Goal: Task Accomplishment & Management: Complete application form

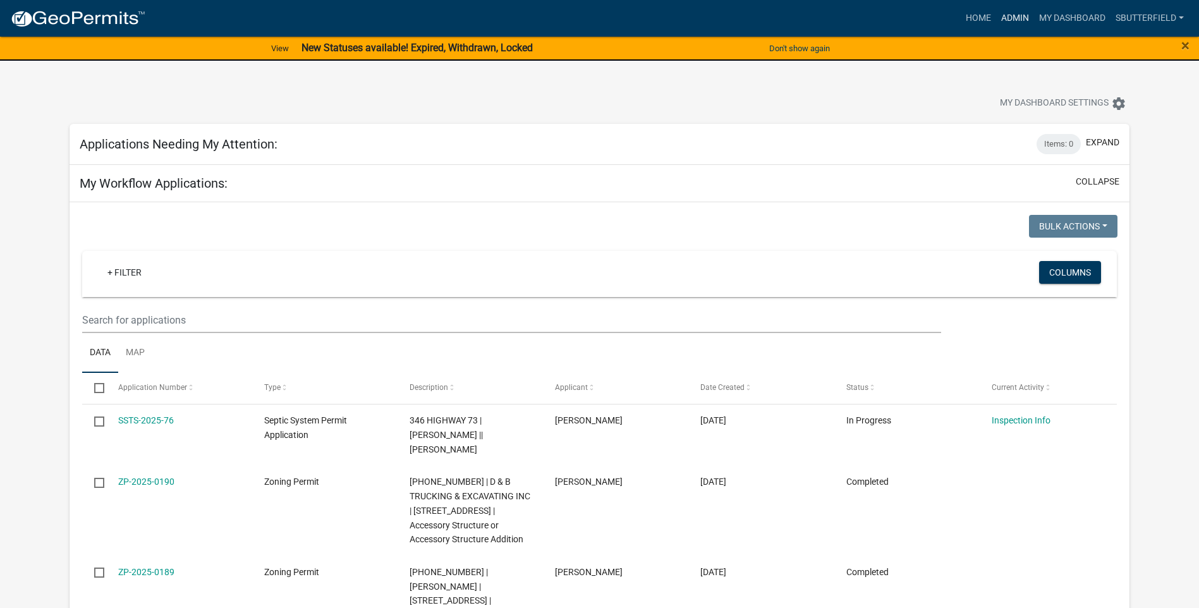
click at [1020, 13] on link "Admin" at bounding box center [1015, 18] width 38 height 24
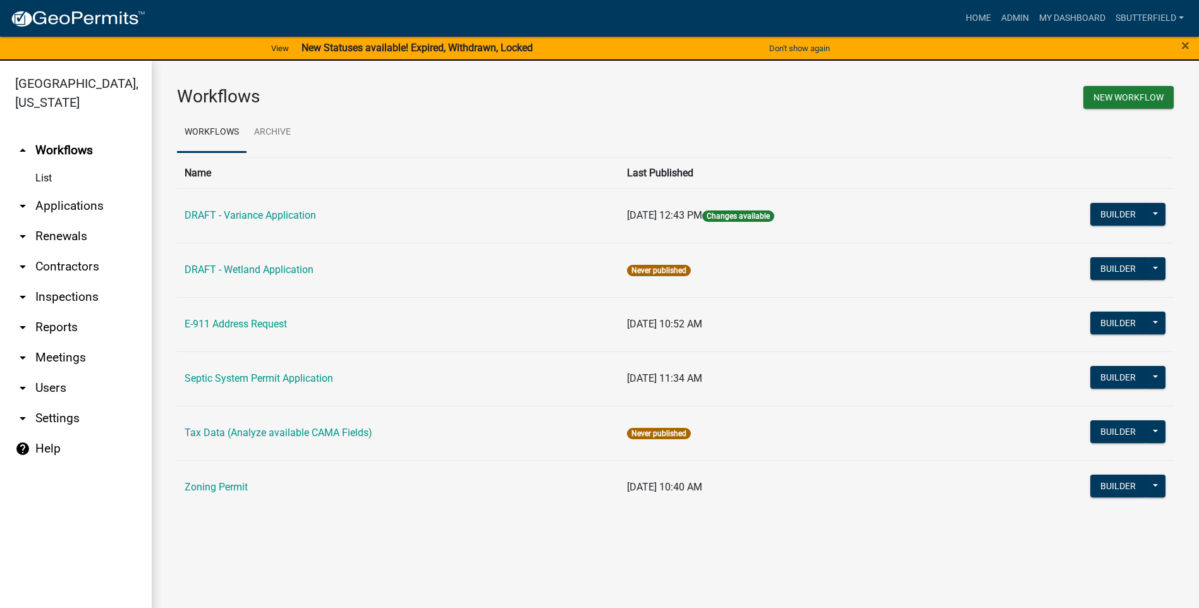
click at [27, 202] on icon "arrow_drop_down" at bounding box center [22, 205] width 15 height 15
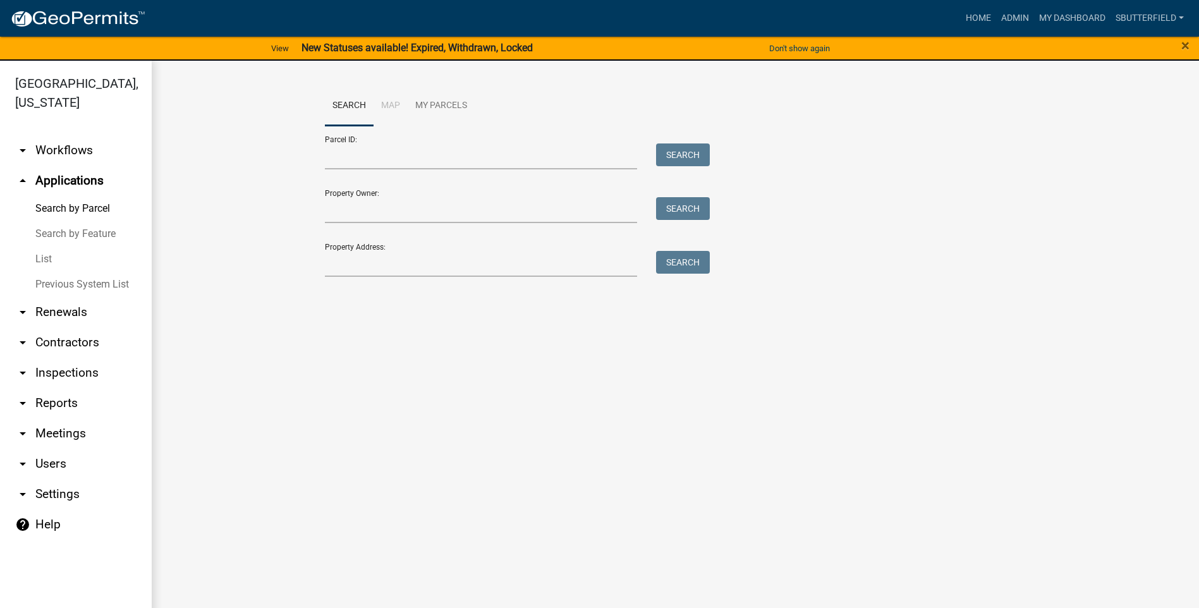
click at [47, 253] on link "List" at bounding box center [76, 258] width 152 height 25
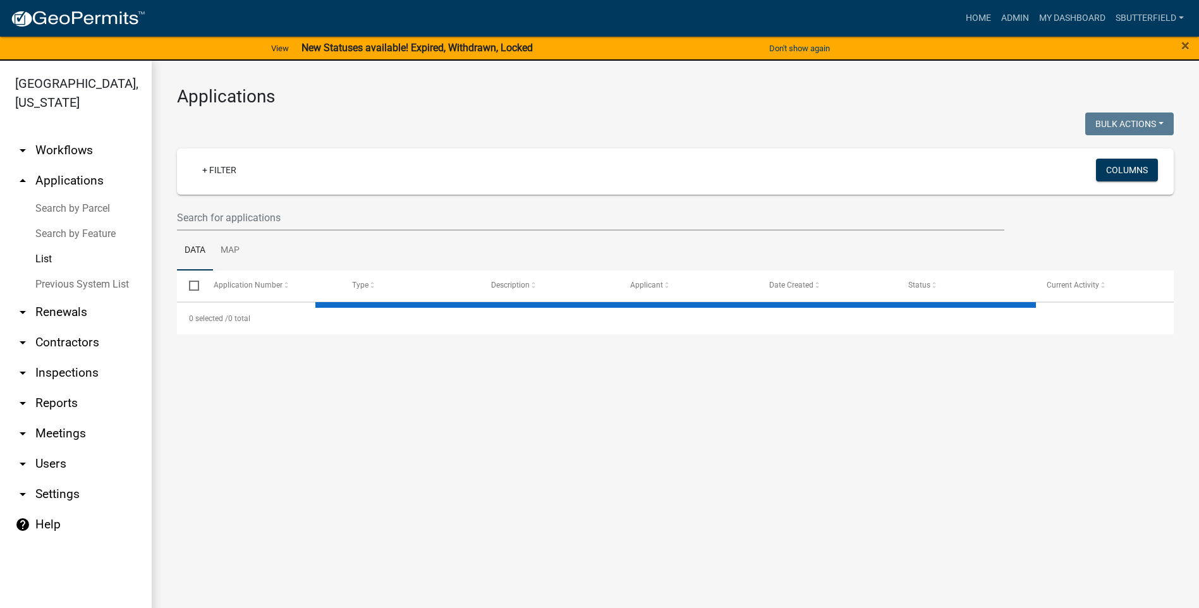
select select "1: 25"
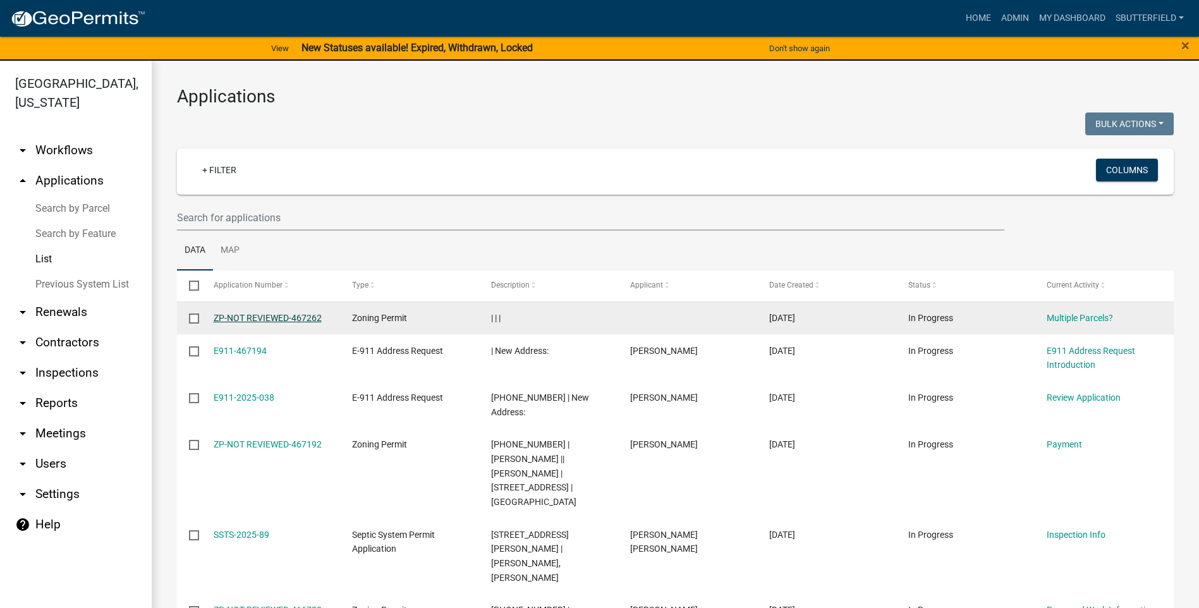
click at [262, 315] on link "ZP-NOT REVIEWED-467262" at bounding box center [268, 318] width 108 height 10
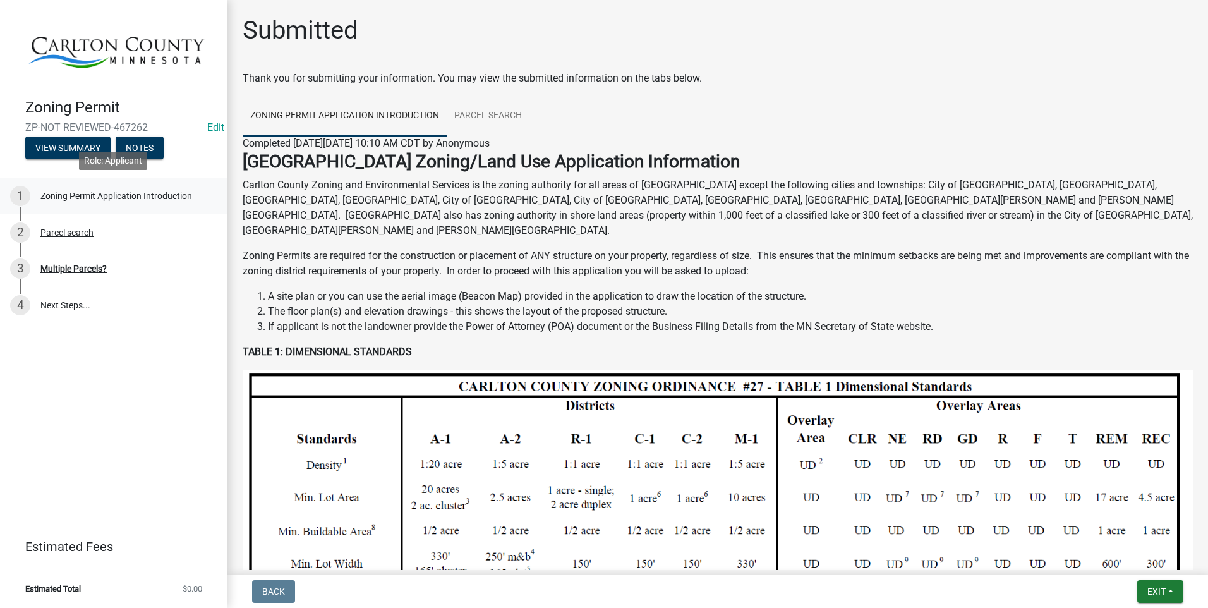
click at [143, 191] on div "Zoning Permit Application Introduction" at bounding box center [116, 195] width 152 height 9
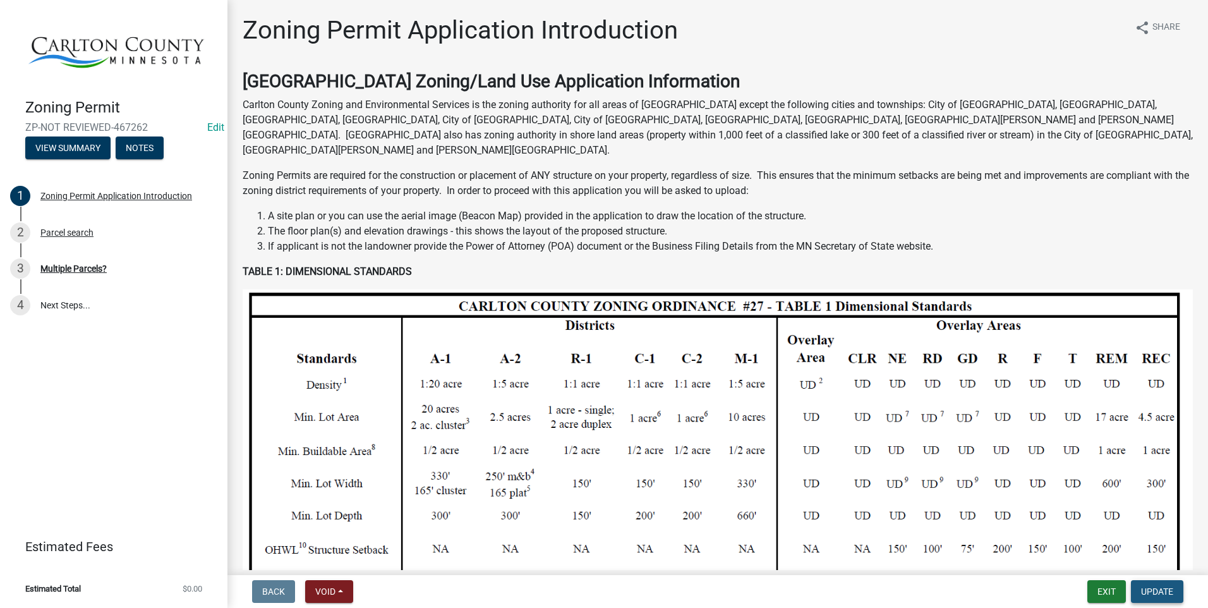
click at [1153, 593] on span "Update" at bounding box center [1157, 591] width 32 height 10
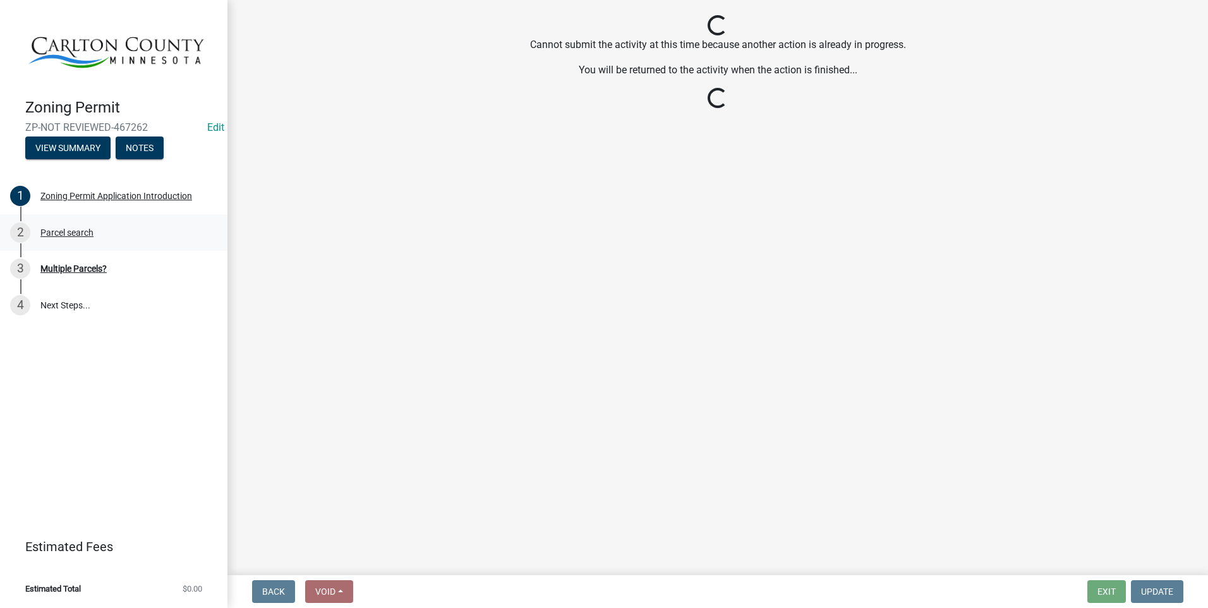
click at [79, 229] on div "Parcel search" at bounding box center [66, 232] width 53 height 9
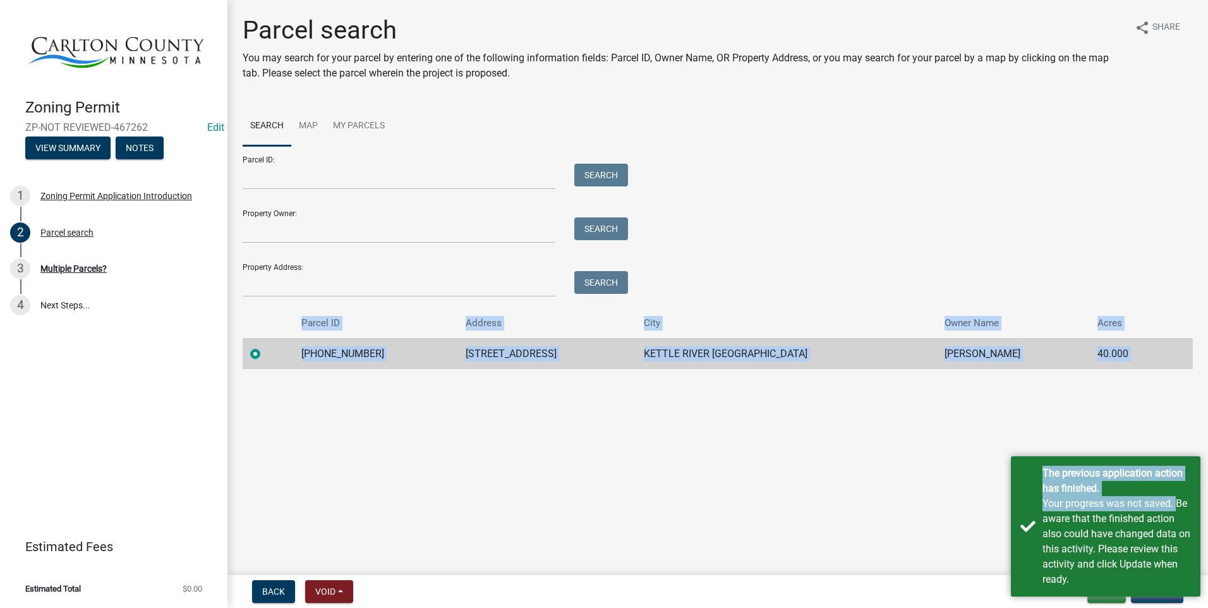
drag, startPoint x: 1171, startPoint y: 500, endPoint x: 1151, endPoint y: 401, distance: 101.2
click at [1151, 401] on body "Internet Explorer does NOT work with GeoPermits. Get a new browser for more sec…" at bounding box center [604, 304] width 1208 height 608
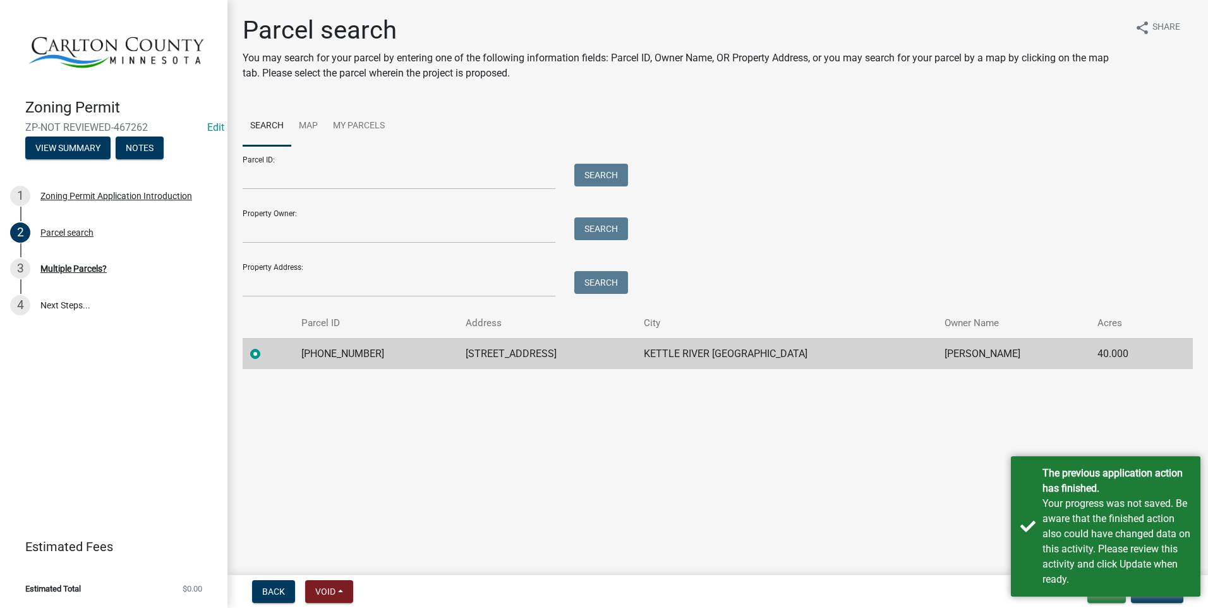
drag, startPoint x: 1151, startPoint y: 401, endPoint x: 1141, endPoint y: 386, distance: 17.9
click at [1141, 386] on main "Parcel search You may search for your parcel by entering one of the following i…" at bounding box center [717, 285] width 981 height 570
click at [823, 486] on main "Parcel search You may search for your parcel by entering one of the following i…" at bounding box center [717, 285] width 981 height 570
click at [275, 584] on button "Back" at bounding box center [273, 591] width 43 height 23
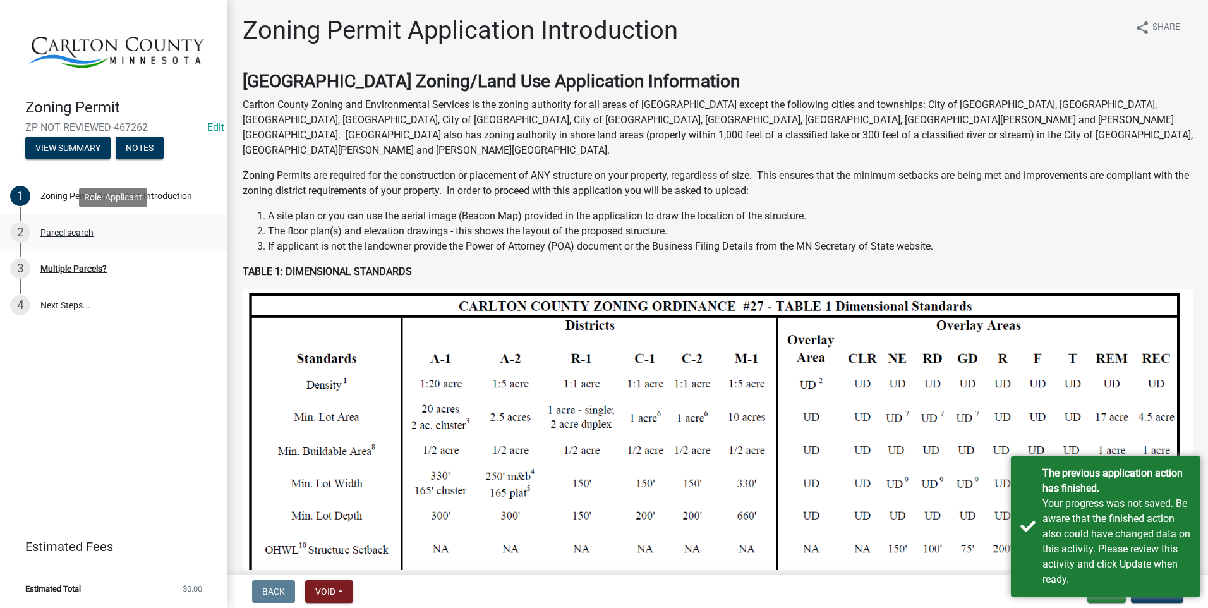
click at [75, 228] on div "Parcel search" at bounding box center [66, 232] width 53 height 9
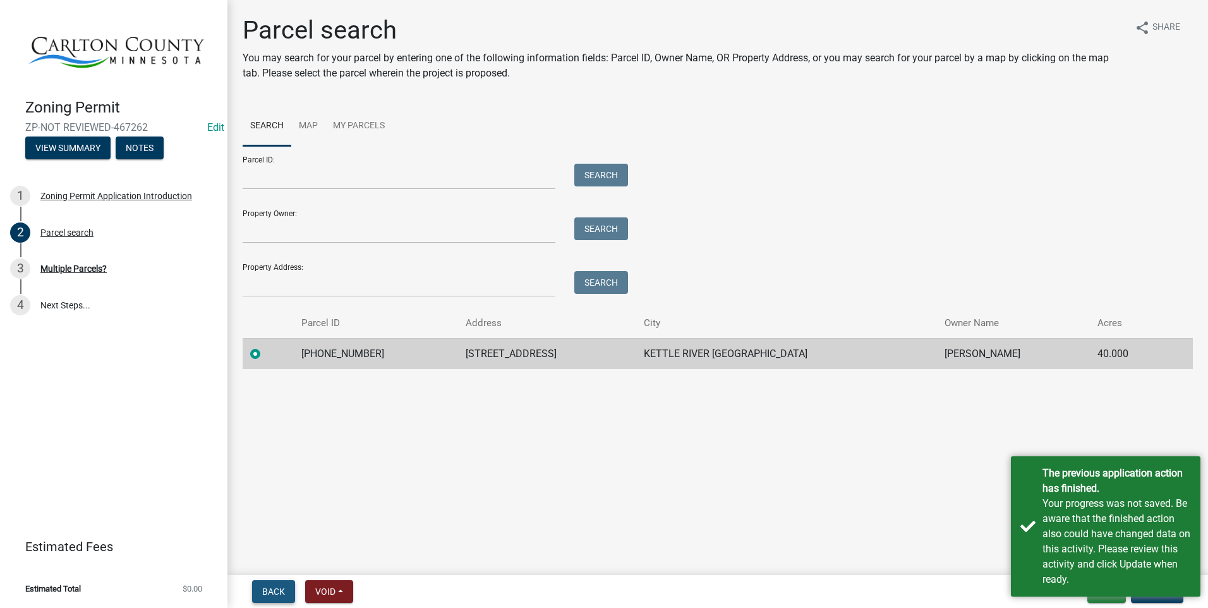
click at [272, 588] on span "Back" at bounding box center [273, 591] width 23 height 10
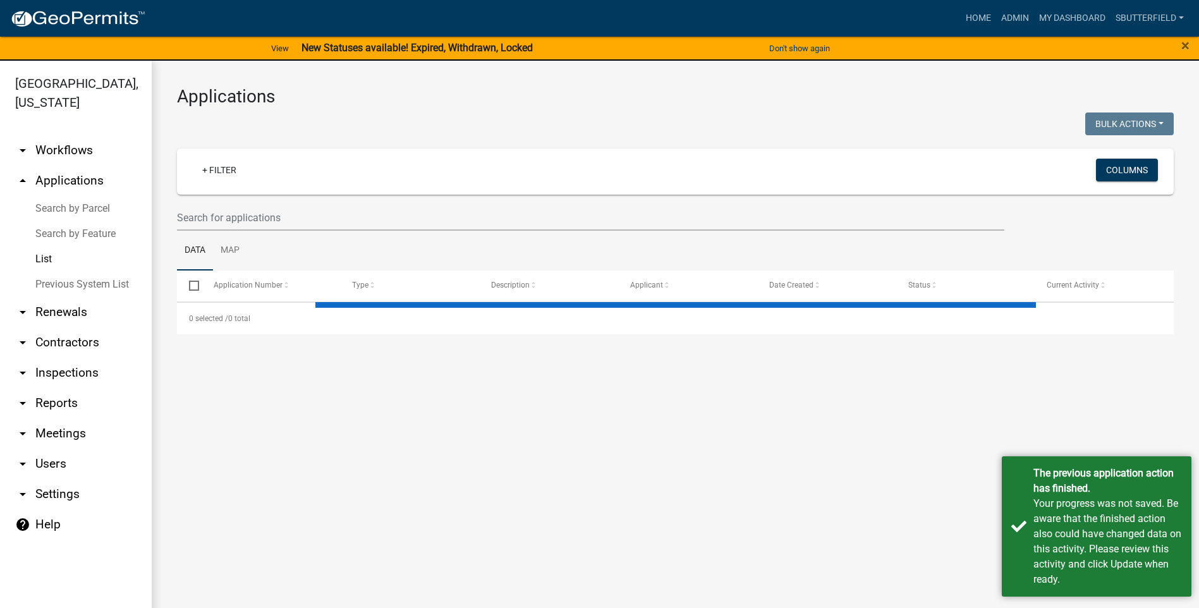
select select "1: 25"
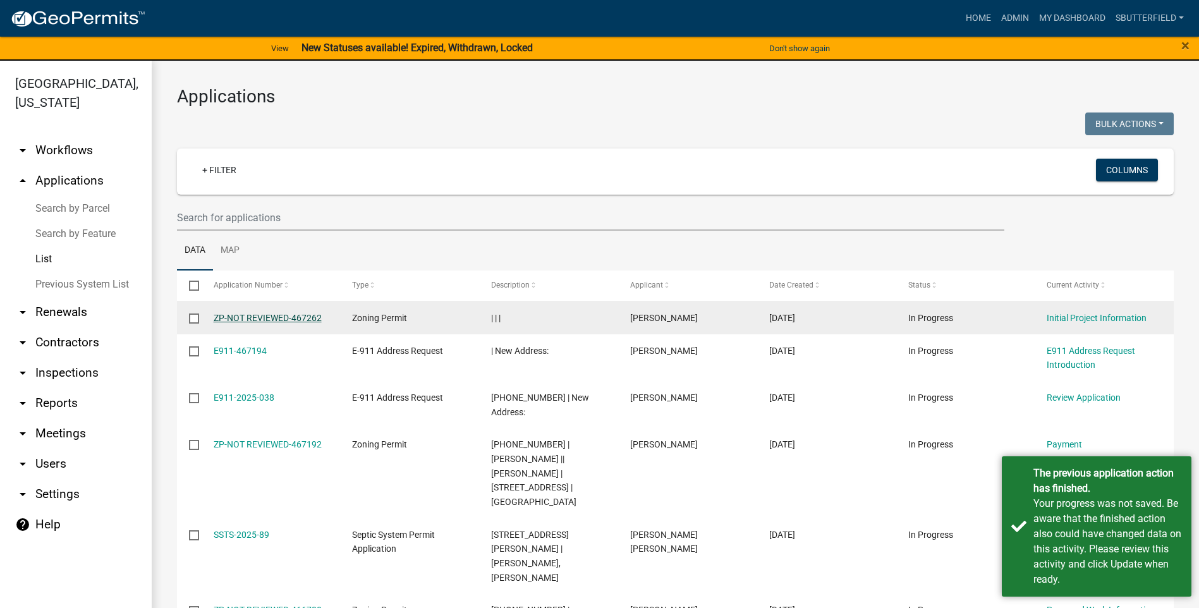
click at [279, 318] on link "ZP-NOT REVIEWED-467262" at bounding box center [268, 318] width 108 height 10
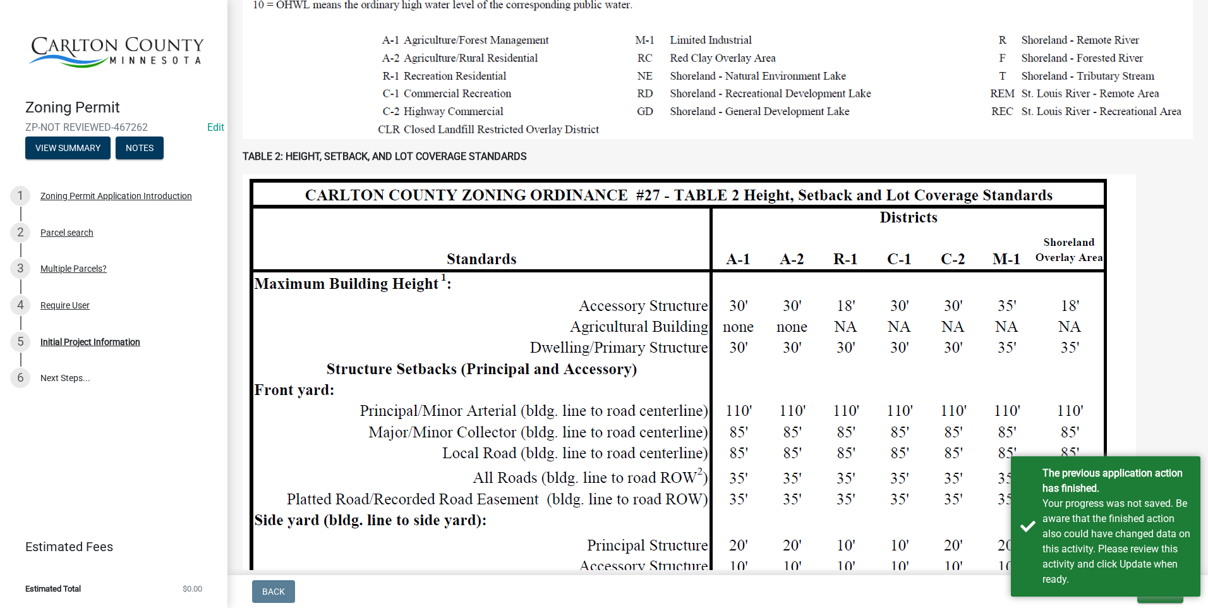
scroll to position [948, 0]
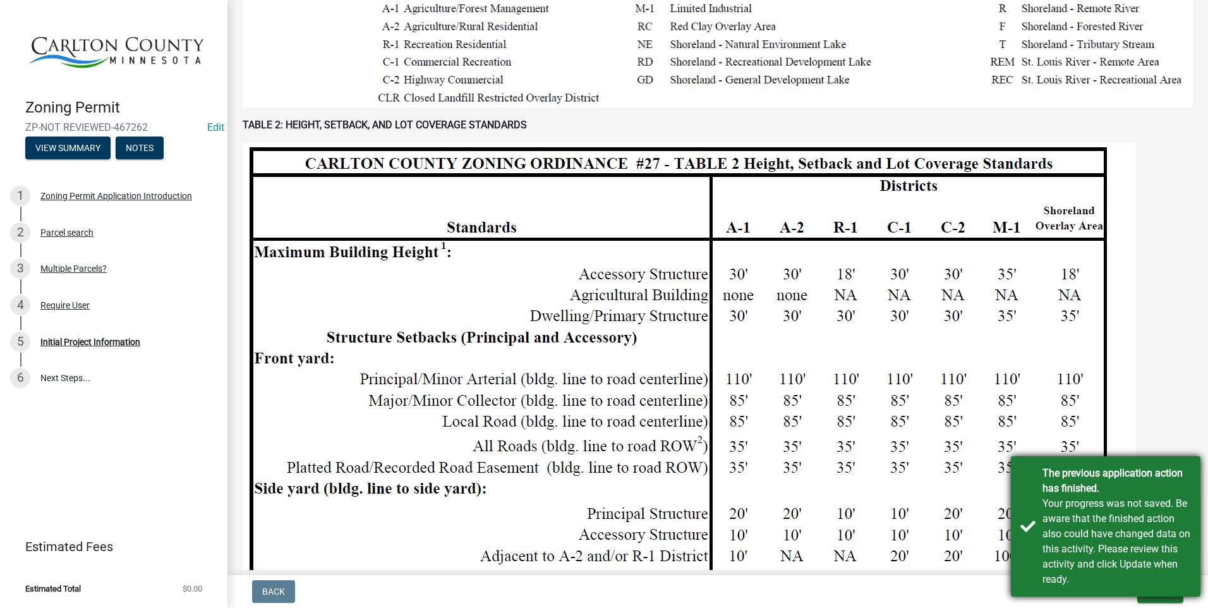
click at [1143, 533] on div "Your progress was not saved. Be aware that the finished action also could have …" at bounding box center [1117, 541] width 148 height 91
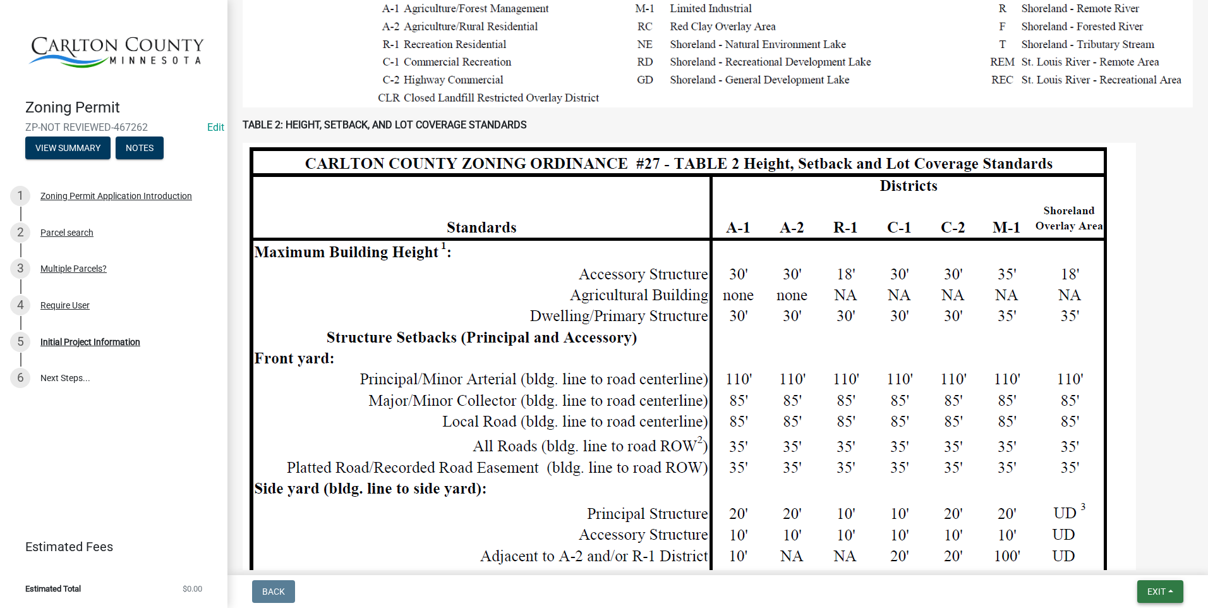
click at [1176, 596] on button "Exit" at bounding box center [1160, 591] width 46 height 23
click at [1146, 559] on button "Save & Exit" at bounding box center [1132, 558] width 101 height 30
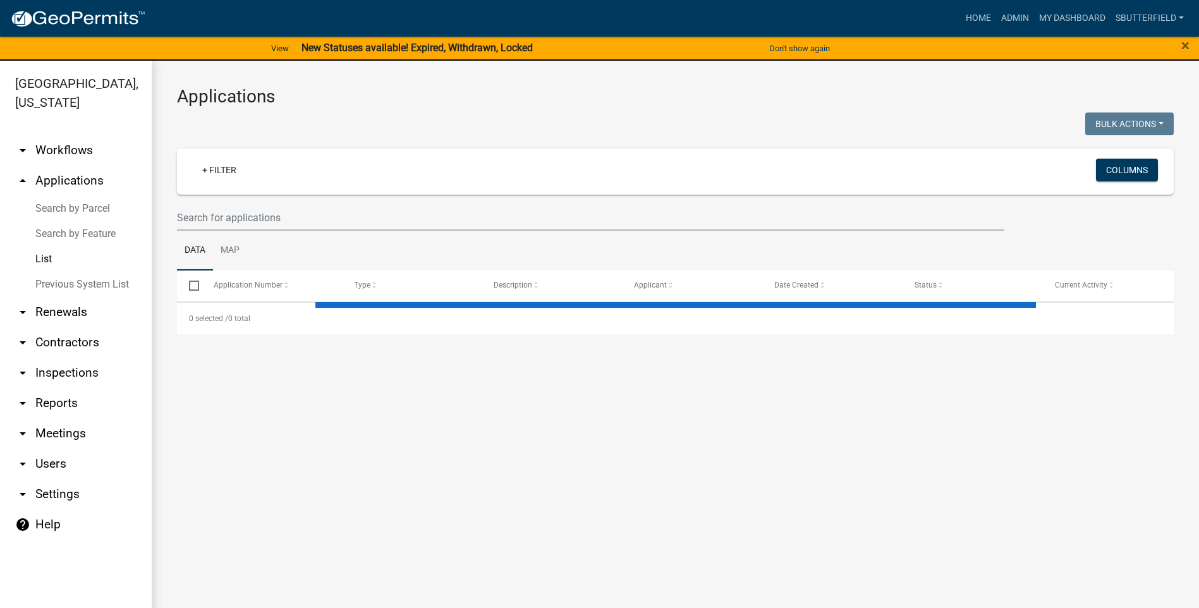
select select "1: 25"
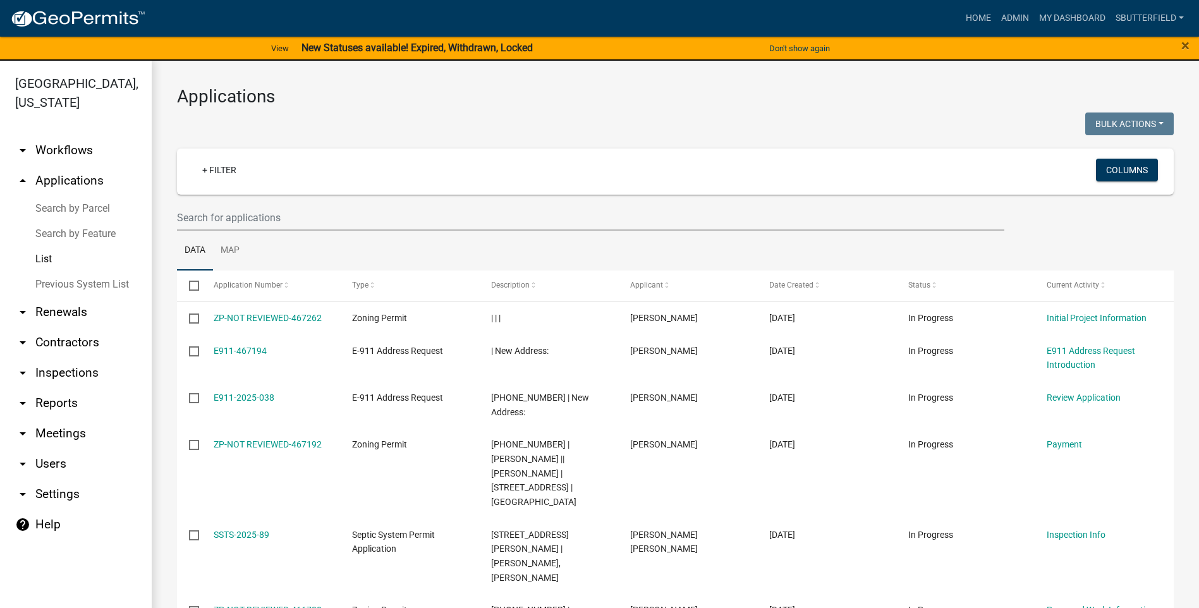
click at [47, 253] on link "List" at bounding box center [76, 258] width 152 height 25
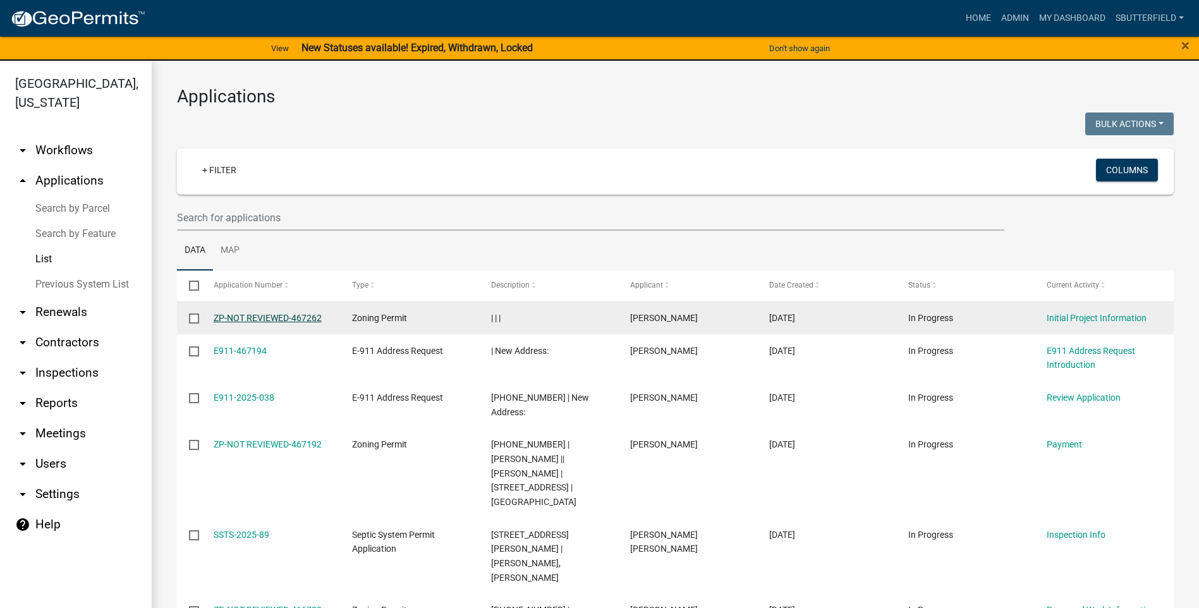
click at [286, 315] on link "ZP-NOT REVIEWED-467262" at bounding box center [268, 318] width 108 height 10
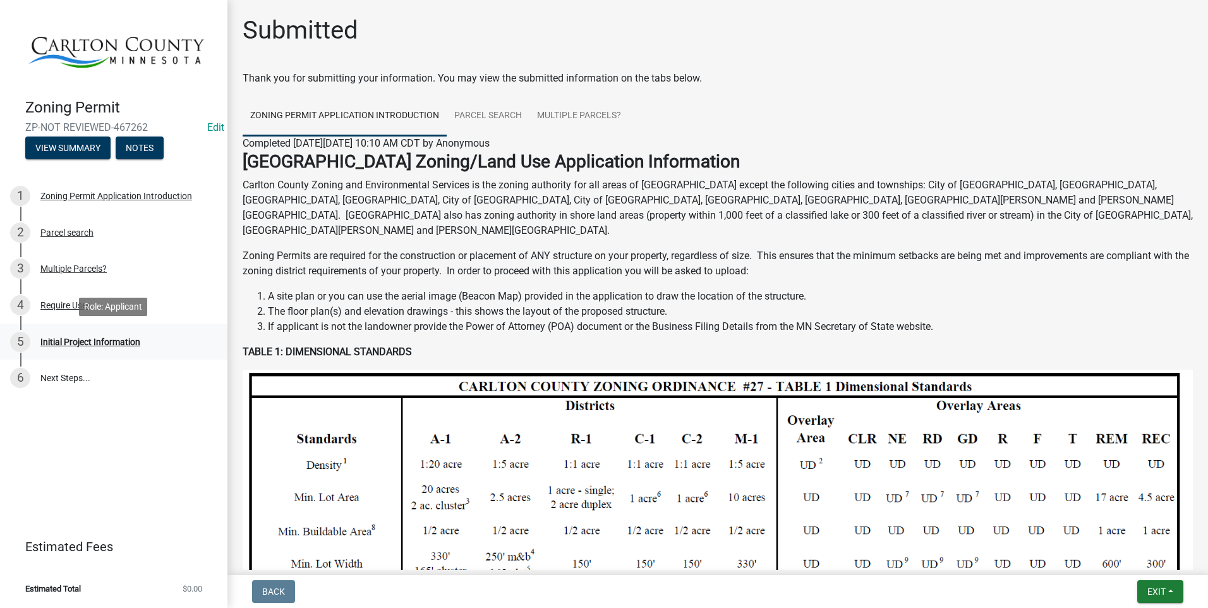
click at [85, 337] on div "Initial Project Information" at bounding box center [90, 341] width 100 height 9
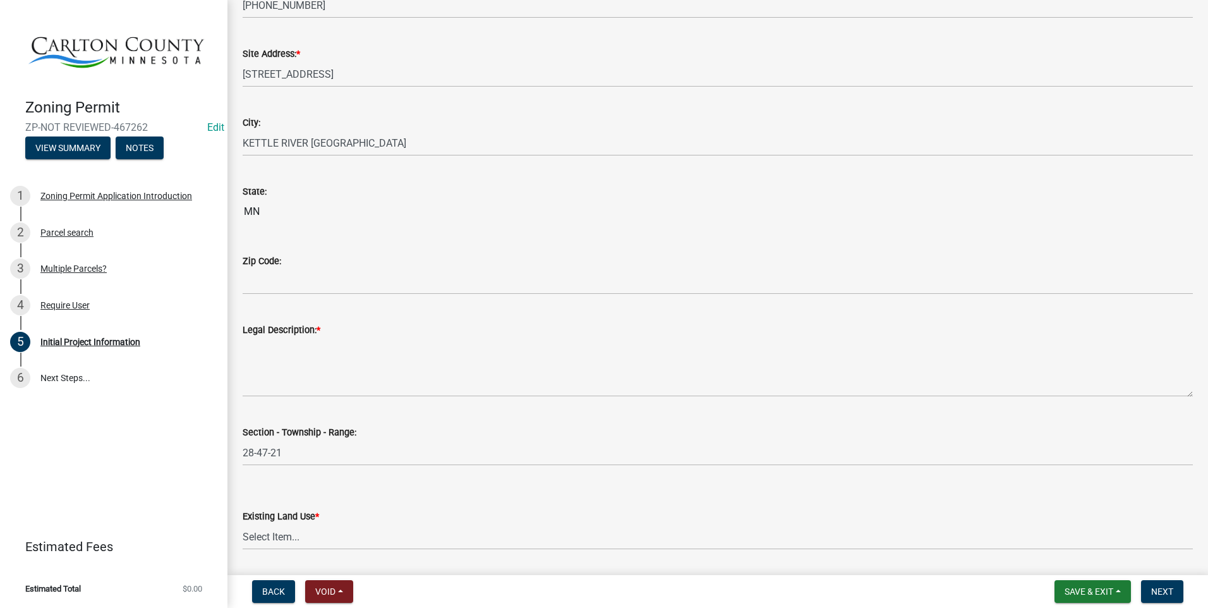
scroll to position [1327, 0]
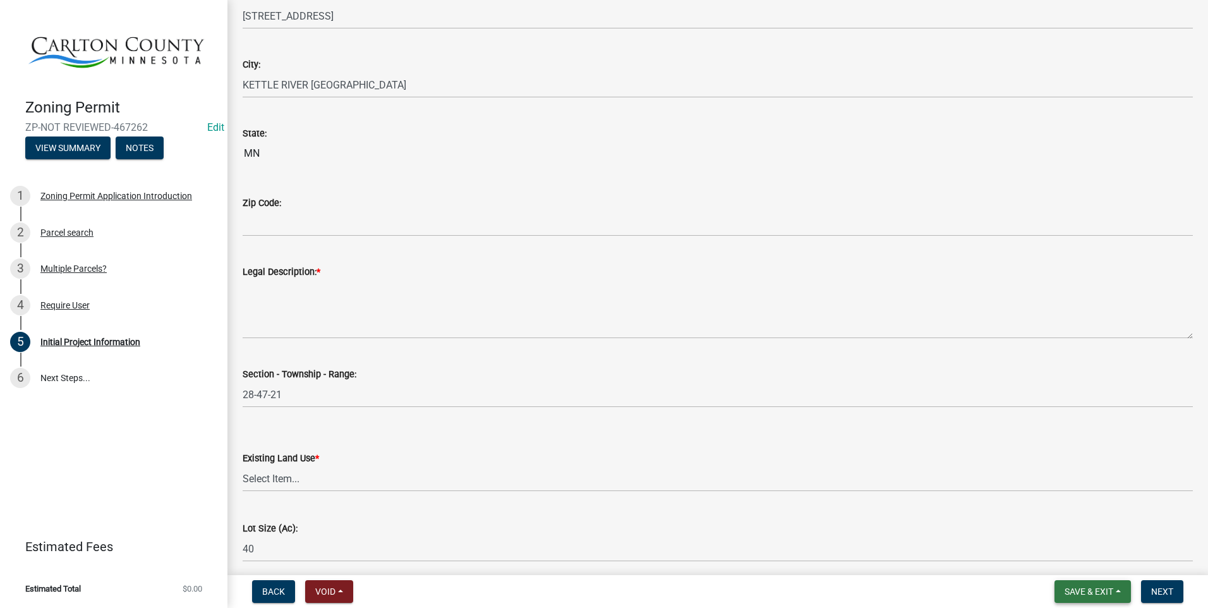
click at [1093, 584] on button "Save & Exit" at bounding box center [1093, 591] width 76 height 23
click at [1085, 558] on button "Save & Exit" at bounding box center [1080, 558] width 101 height 30
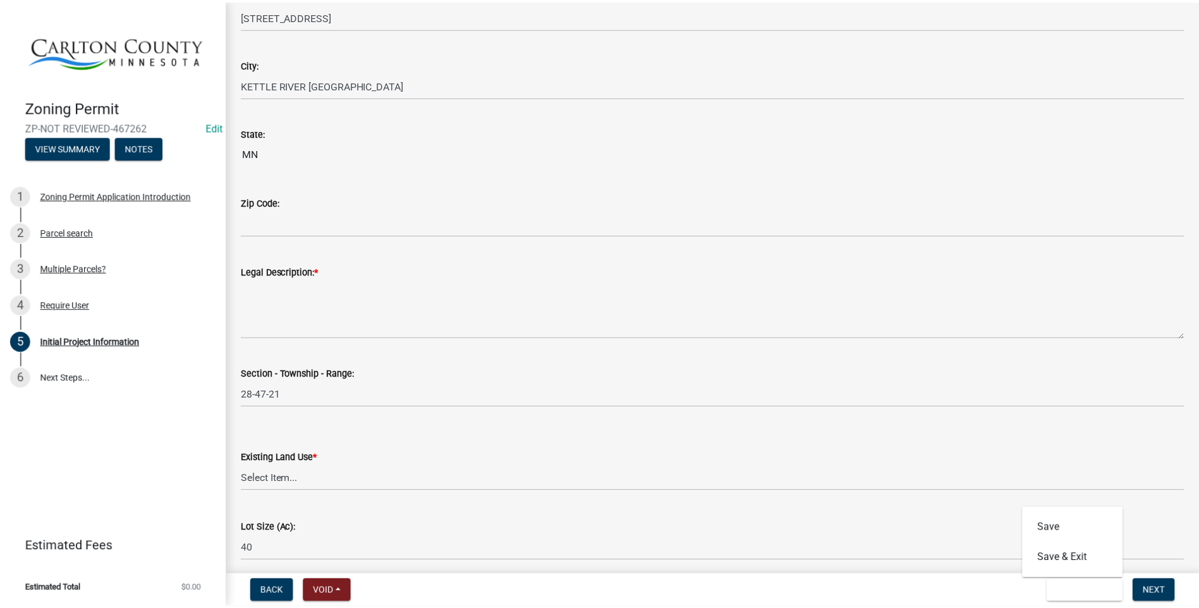
scroll to position [0, 0]
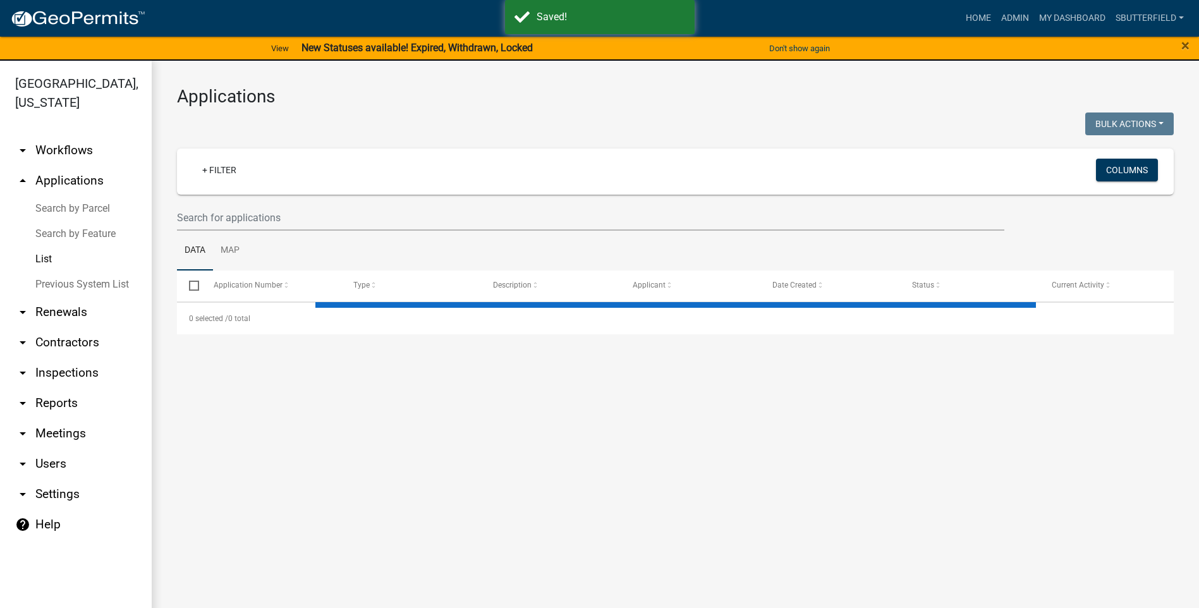
select select "1: 25"
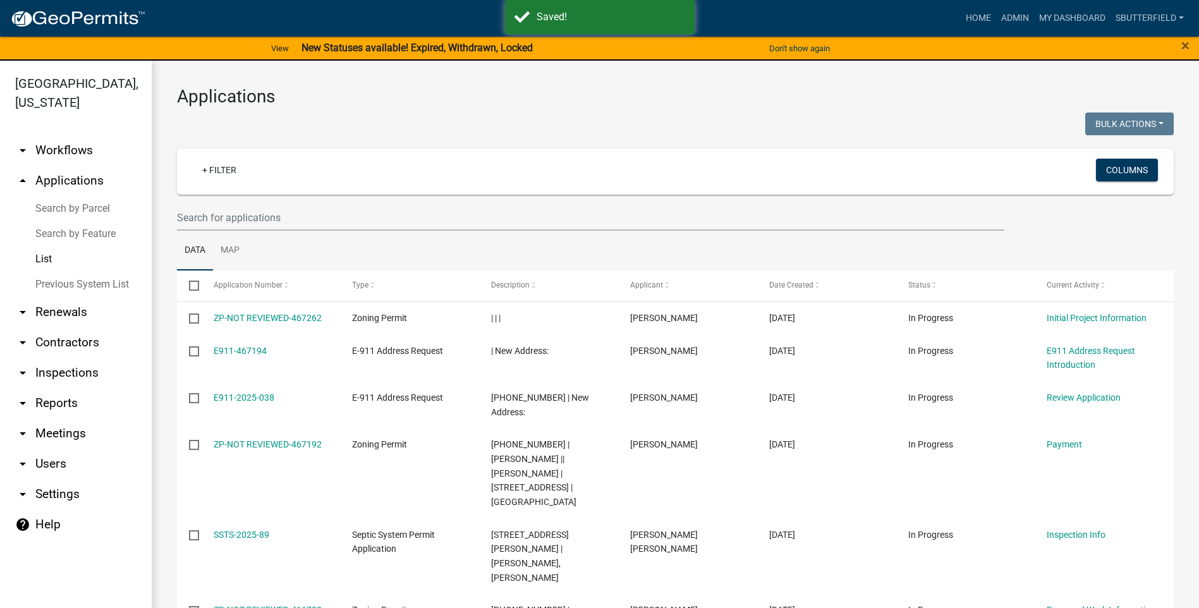
scroll to position [15, 0]
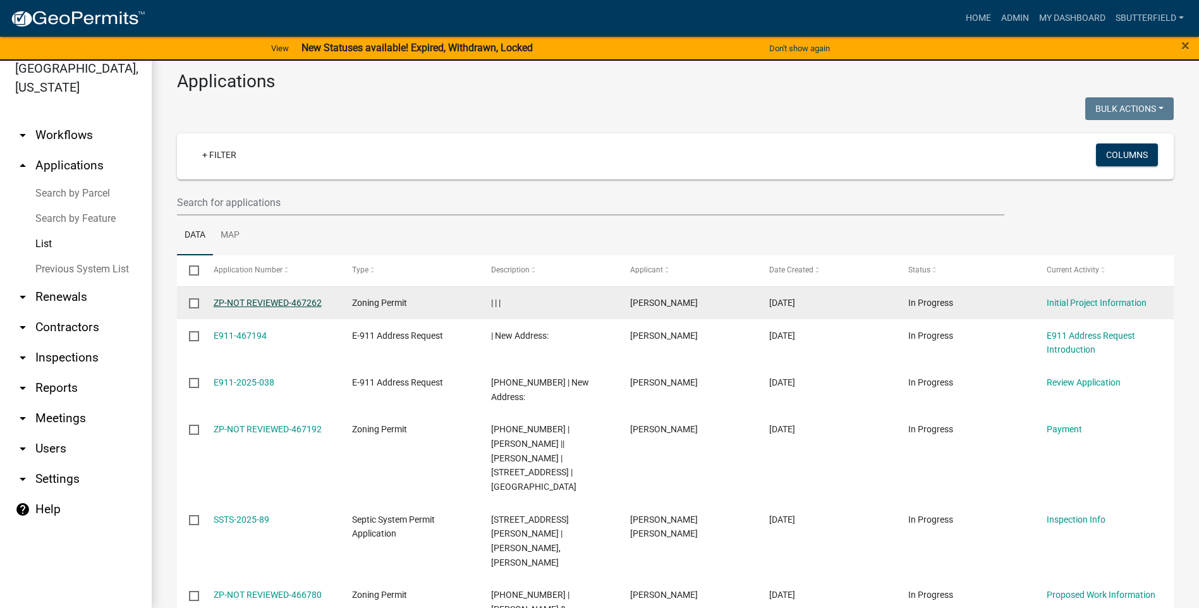
click at [250, 300] on link "ZP-NOT REVIEWED-467262" at bounding box center [268, 303] width 108 height 10
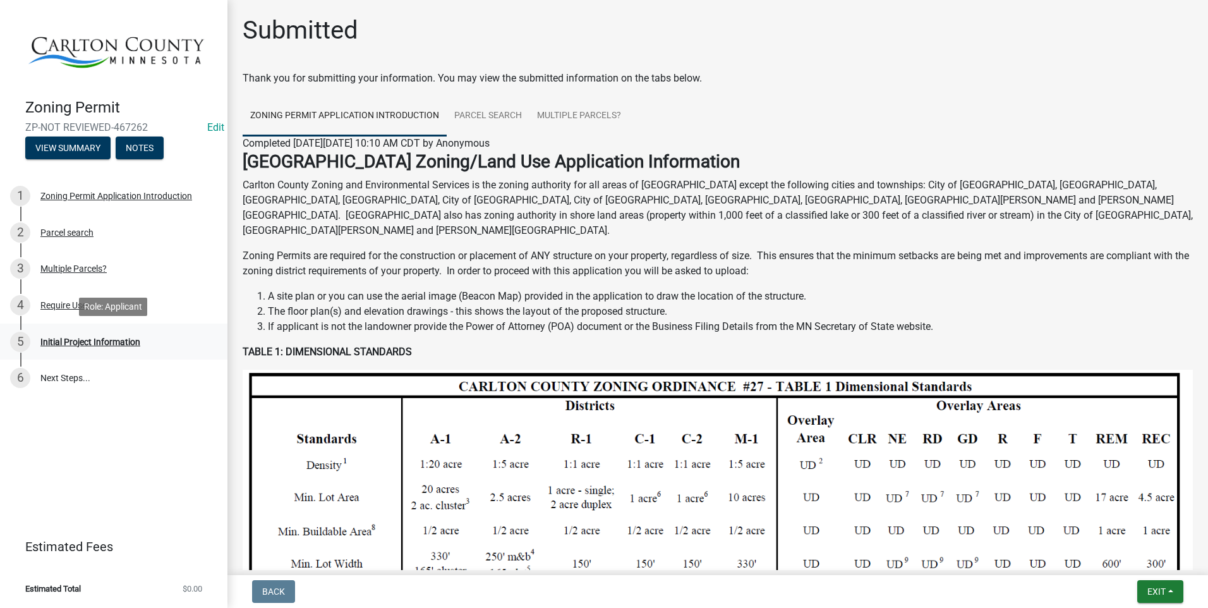
click at [94, 340] on div "Initial Project Information" at bounding box center [90, 341] width 100 height 9
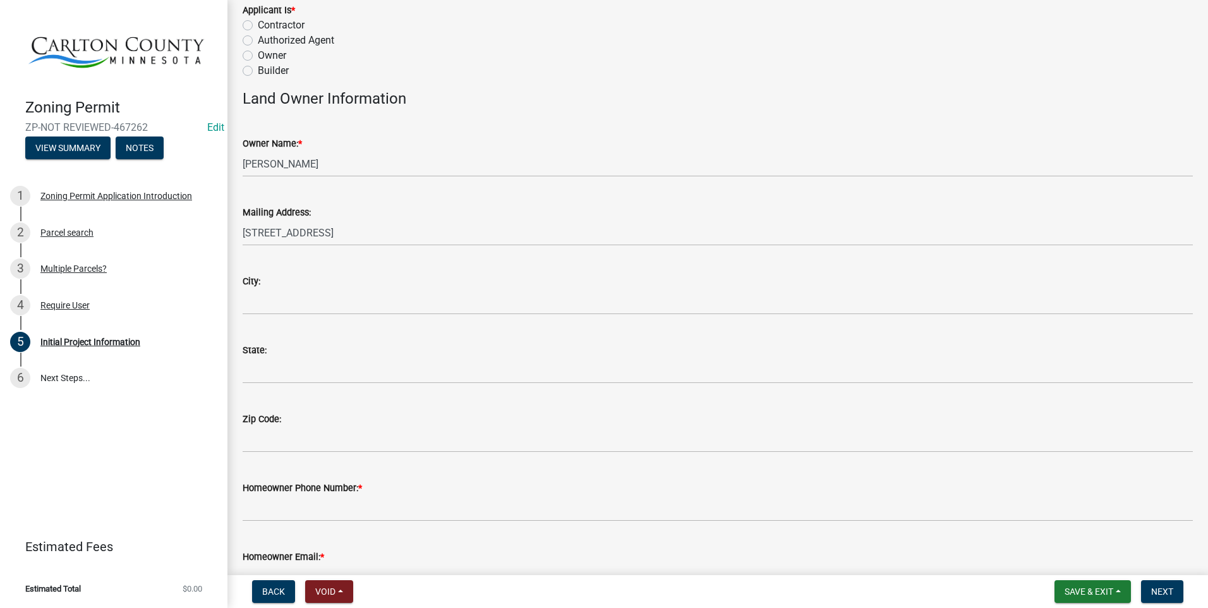
scroll to position [8, 0]
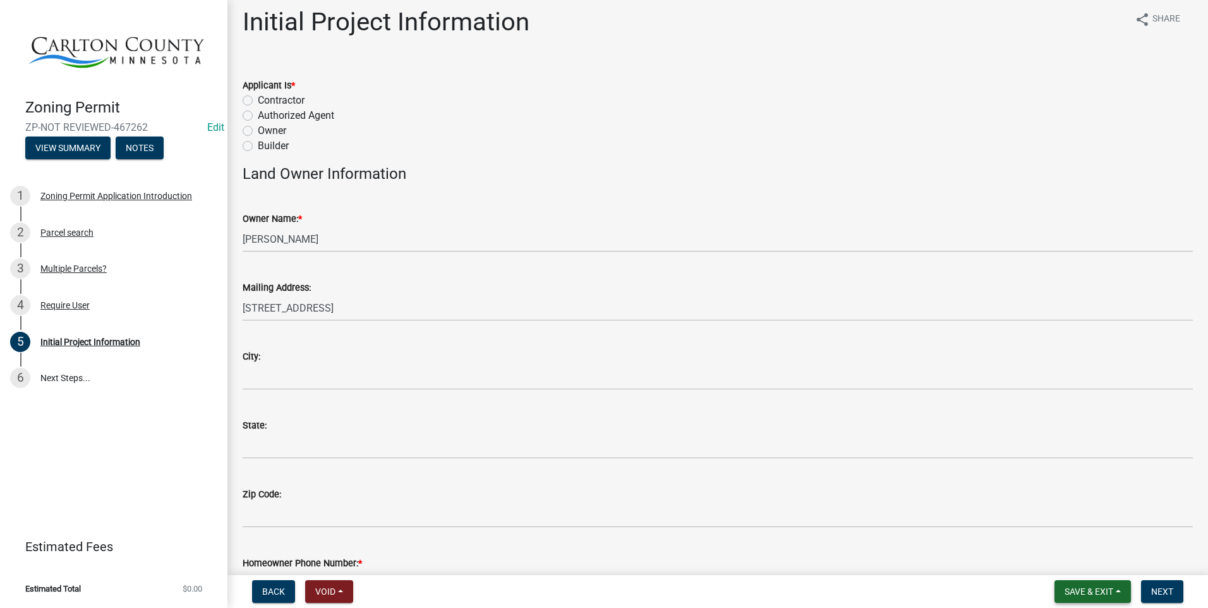
click at [1103, 585] on button "Save & Exit" at bounding box center [1093, 591] width 76 height 23
click at [1063, 560] on button "Save & Exit" at bounding box center [1080, 558] width 101 height 30
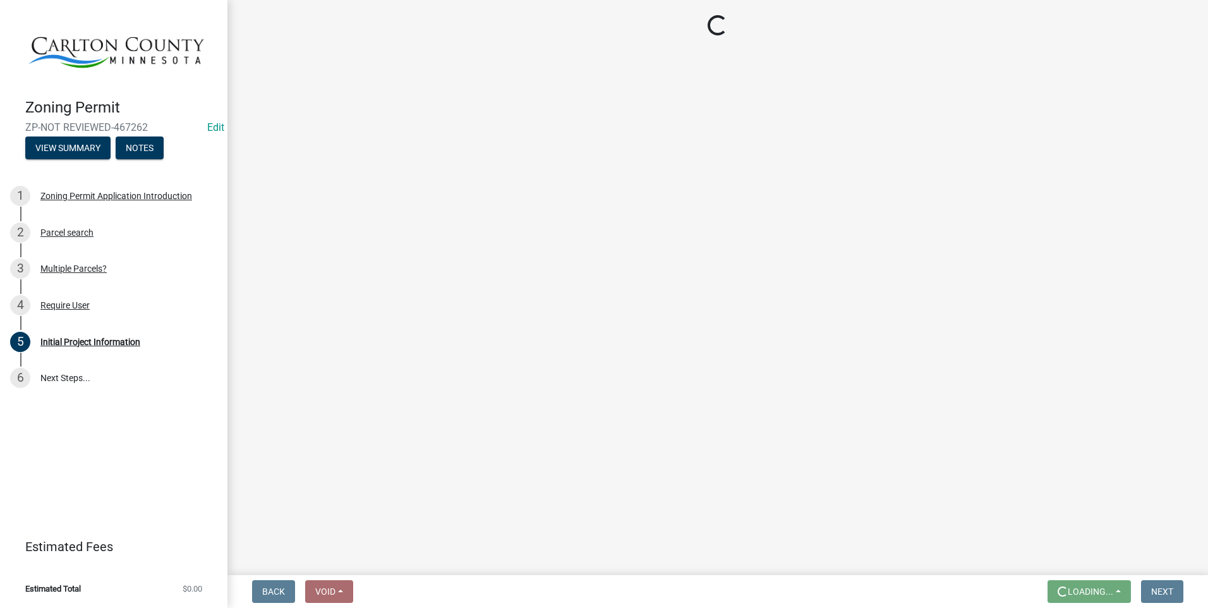
scroll to position [0, 0]
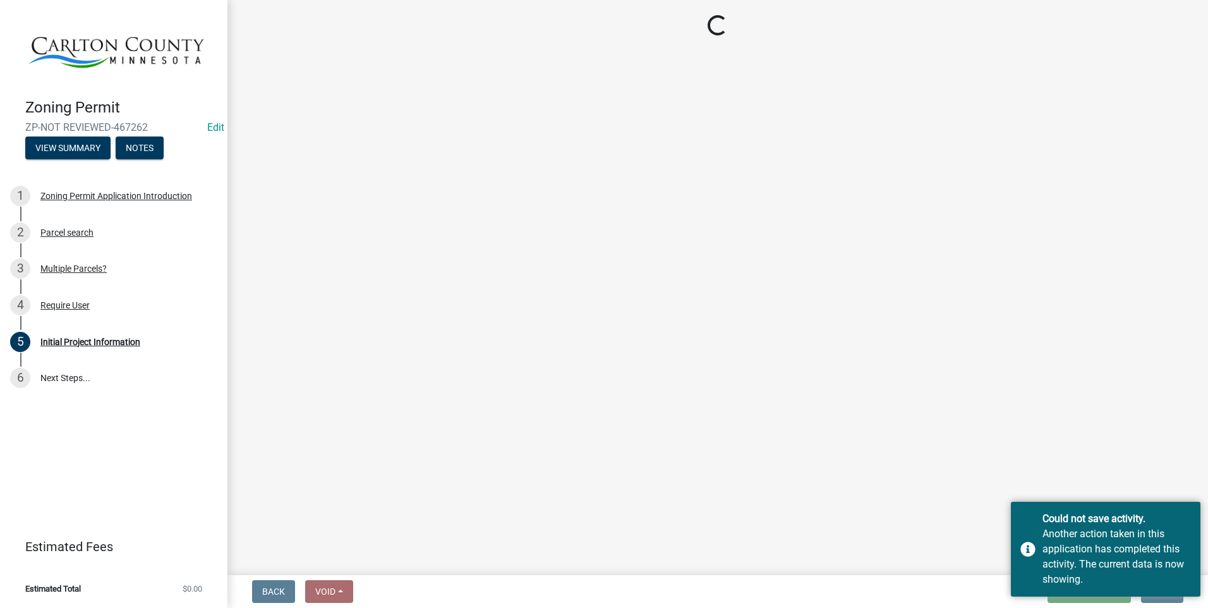
select select "d15ee444-1048-41b1-aa24-ddfc10e7cf77"
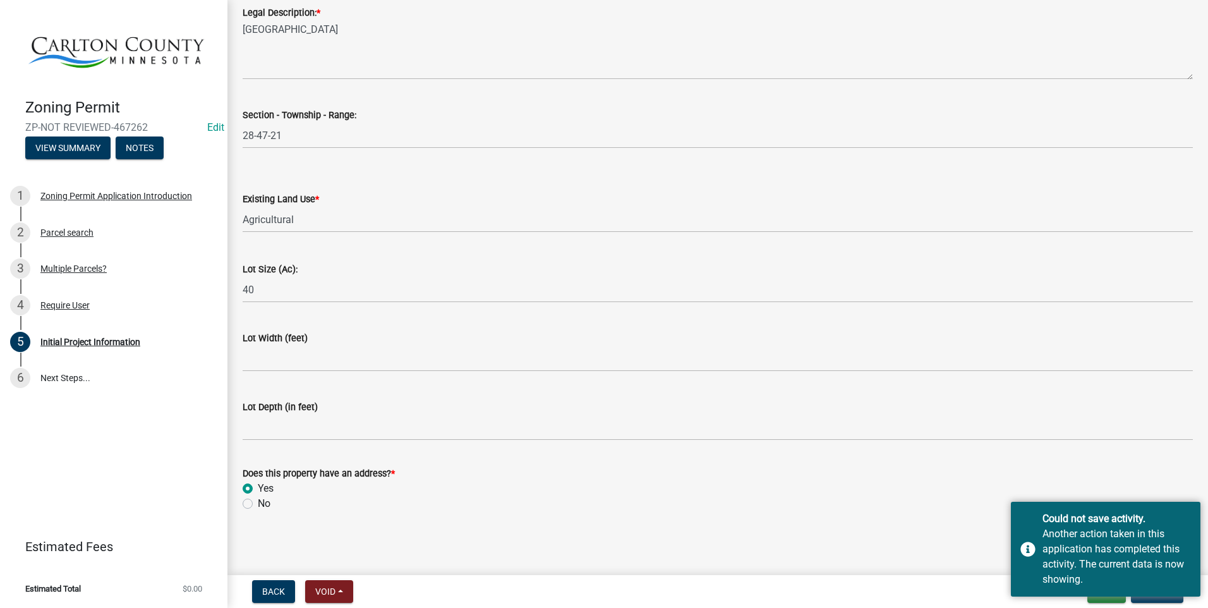
scroll to position [1588, 0]
click at [1171, 593] on div "Could not save activity. Another action taken in this application has completed…" at bounding box center [1106, 549] width 190 height 95
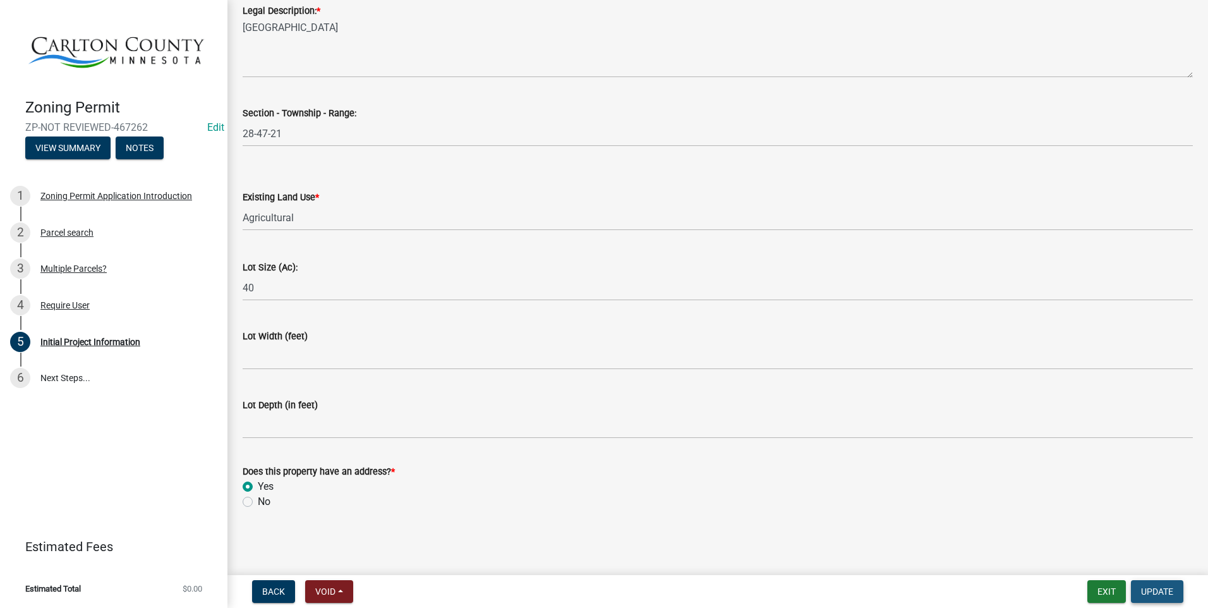
click at [1165, 590] on span "Update" at bounding box center [1157, 591] width 32 height 10
